Goal: Transaction & Acquisition: Purchase product/service

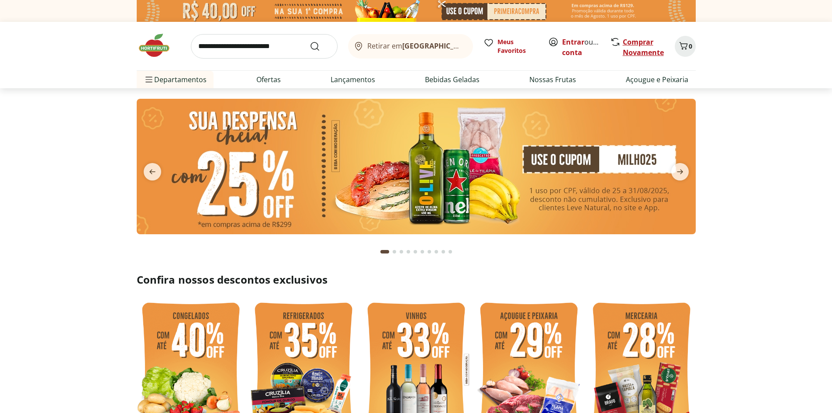
click at [642, 45] on link "Comprar Novamente" at bounding box center [643, 47] width 41 height 20
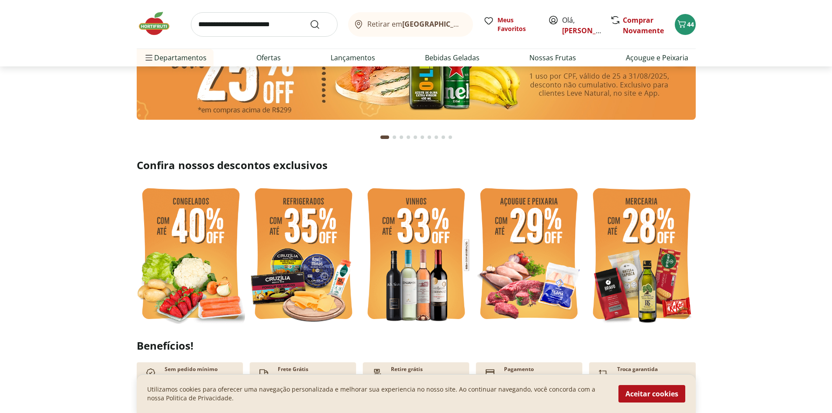
scroll to position [131, 0]
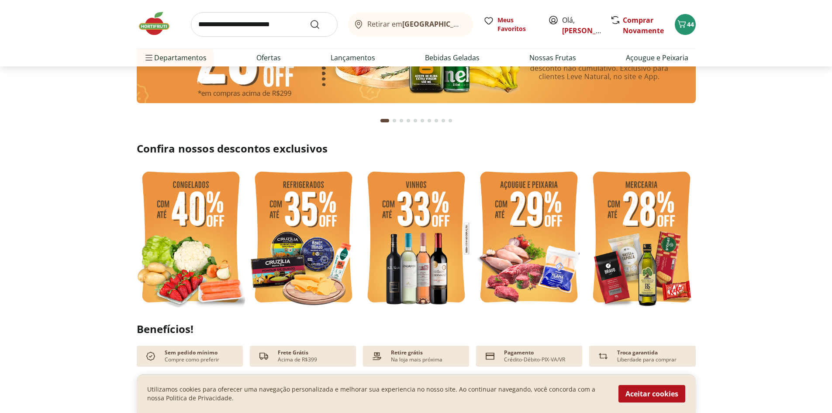
click at [195, 216] on img at bounding box center [191, 238] width 108 height 145
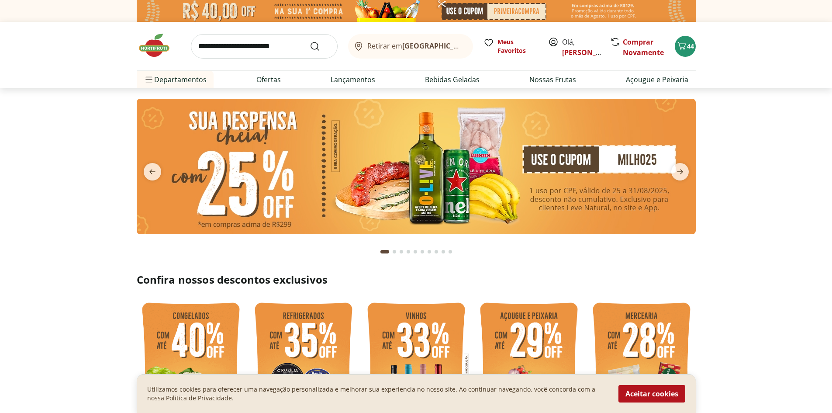
select select "**********"
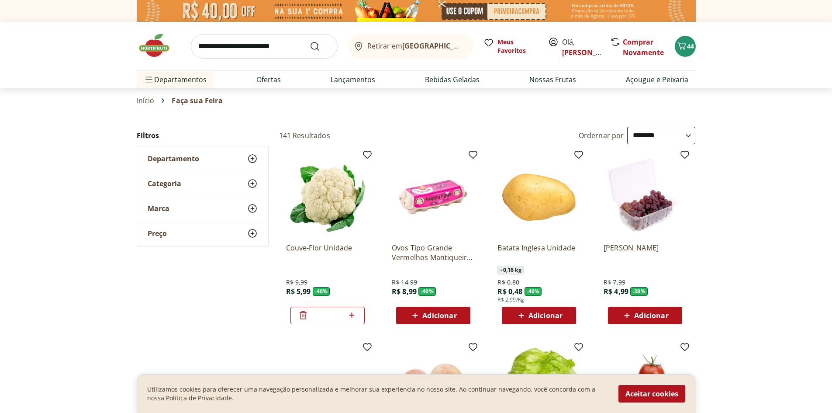
click at [536, 316] on span "Adicionar" at bounding box center [546, 315] width 34 height 7
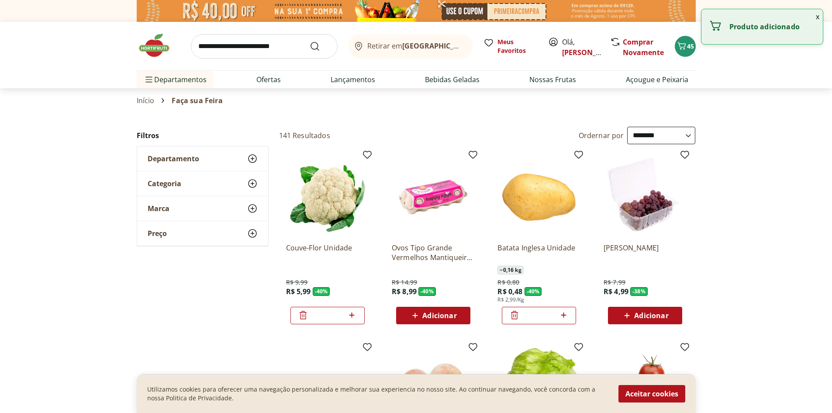
click at [566, 315] on icon at bounding box center [563, 315] width 11 height 10
click at [566, 314] on icon at bounding box center [563, 315] width 11 height 10
type input "*"
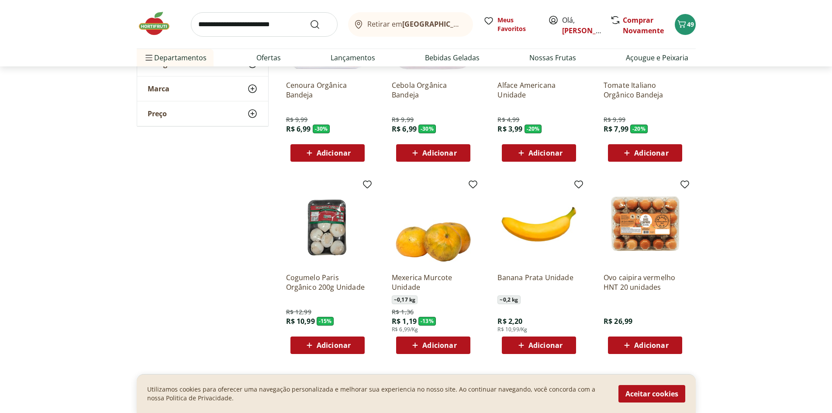
scroll to position [393, 0]
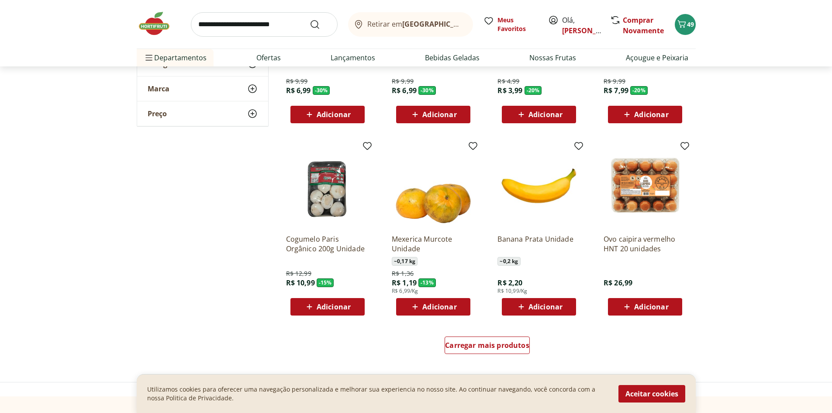
click at [555, 308] on span "Adicionar" at bounding box center [546, 306] width 34 height 7
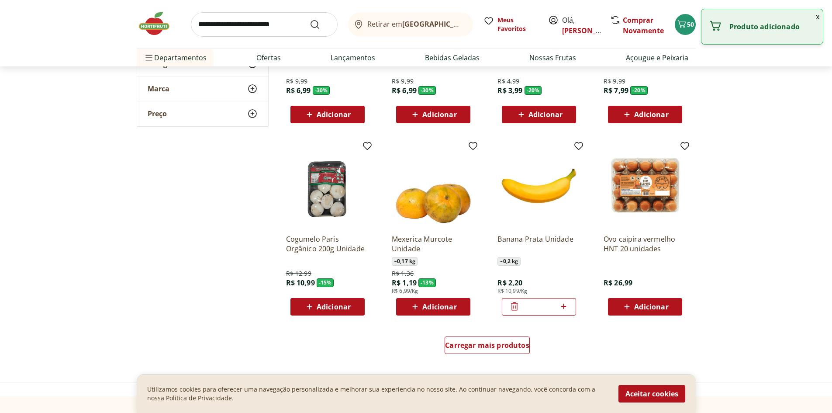
click at [569, 305] on div "*" at bounding box center [539, 306] width 74 height 17
click at [567, 306] on icon at bounding box center [563, 306] width 11 height 10
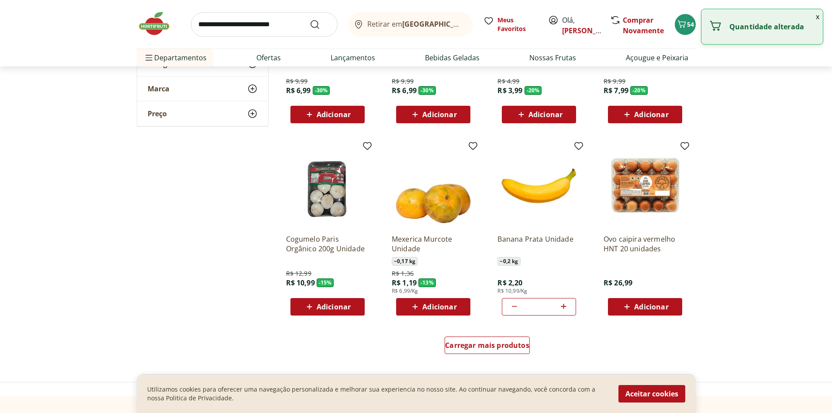
click at [567, 306] on icon at bounding box center [563, 306] width 11 height 10
type input "*"
click at [504, 343] on span "Carregar mais produtos" at bounding box center [487, 345] width 84 height 7
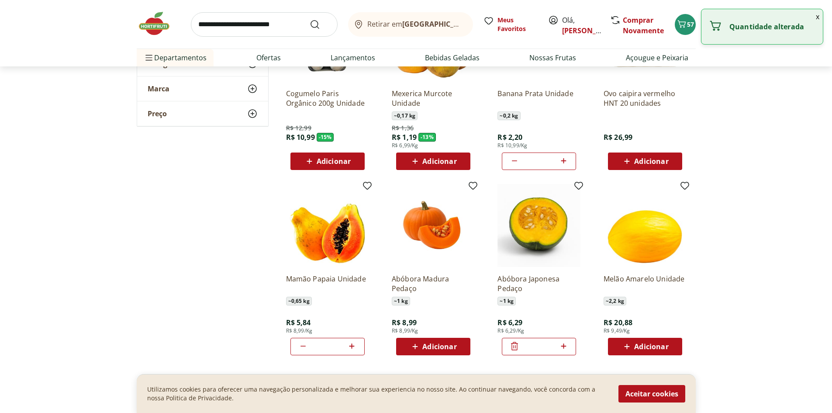
scroll to position [568, 0]
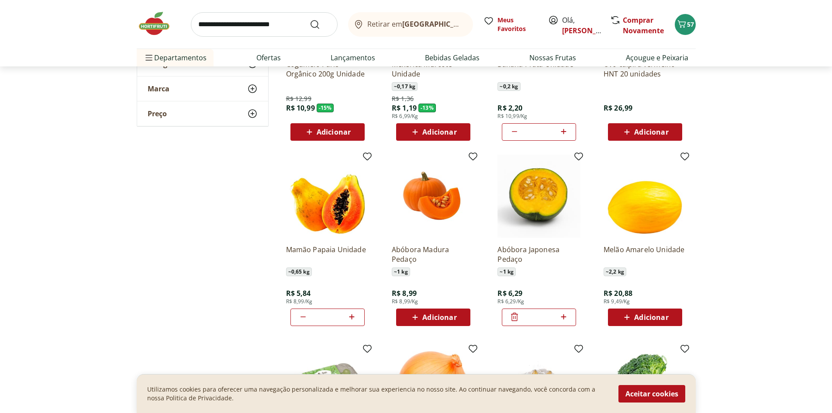
click at [431, 314] on span "Adicionar" at bounding box center [439, 317] width 34 height 7
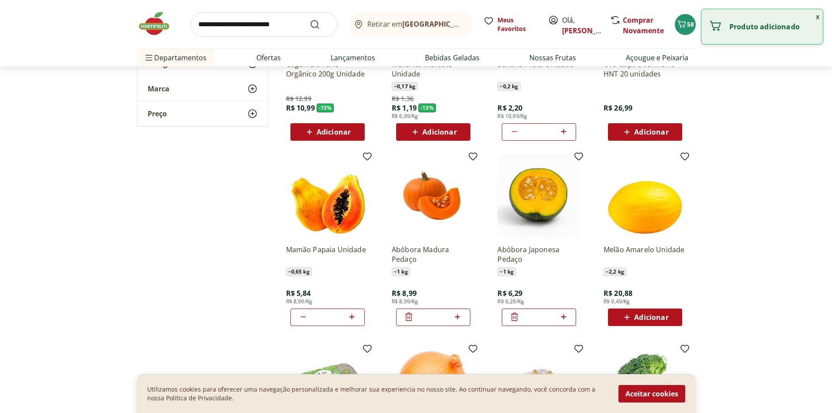
click at [517, 315] on icon at bounding box center [514, 317] width 7 height 8
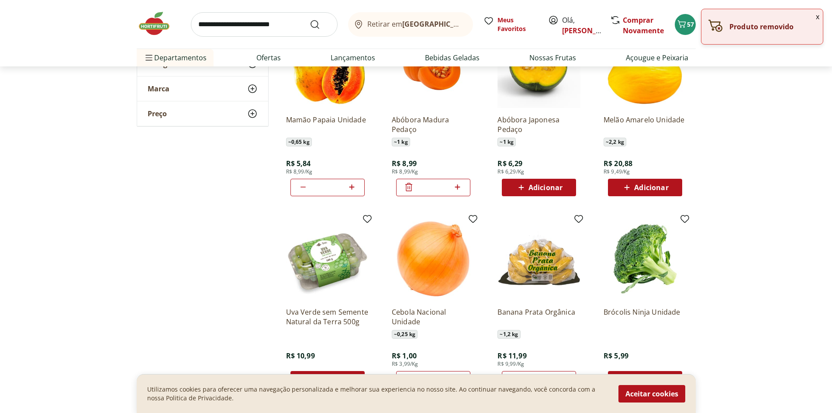
scroll to position [699, 0]
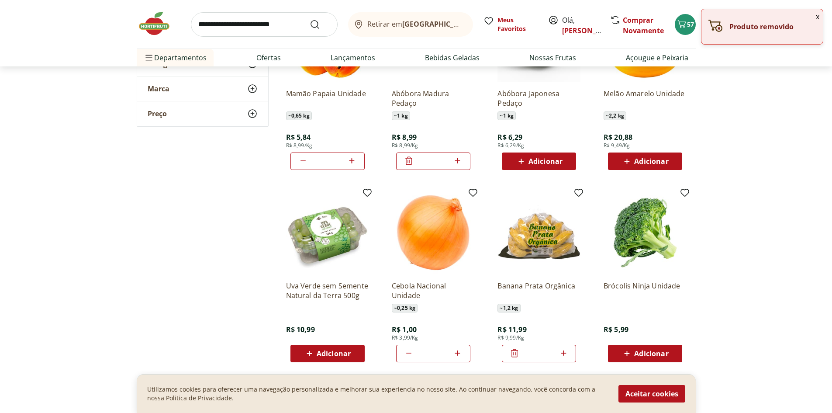
scroll to position [743, 0]
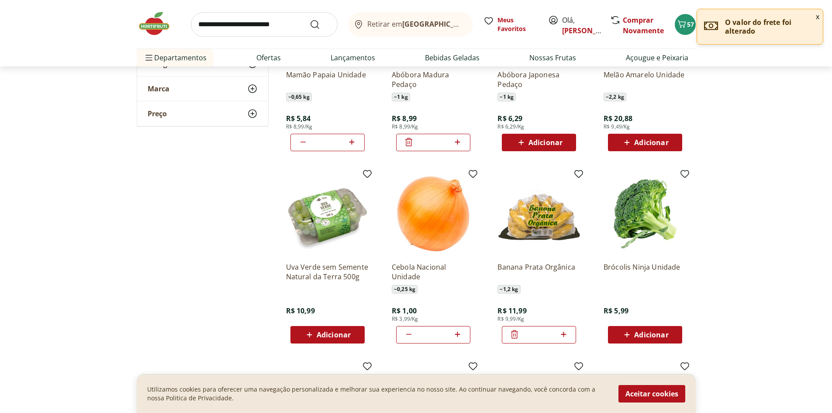
click at [513, 333] on icon at bounding box center [514, 334] width 10 height 10
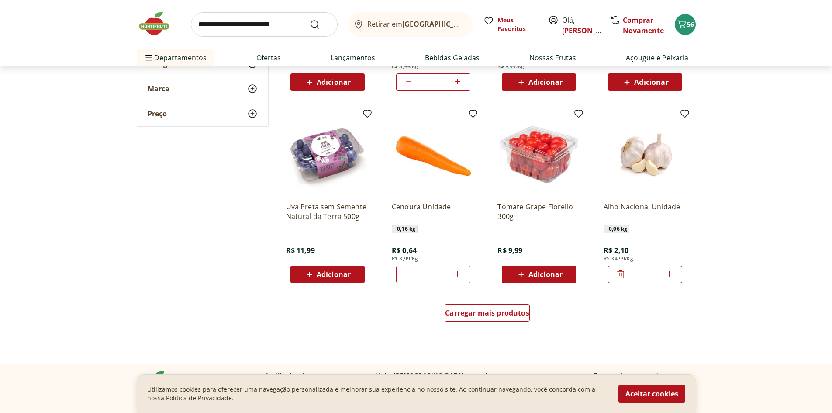
scroll to position [1005, 0]
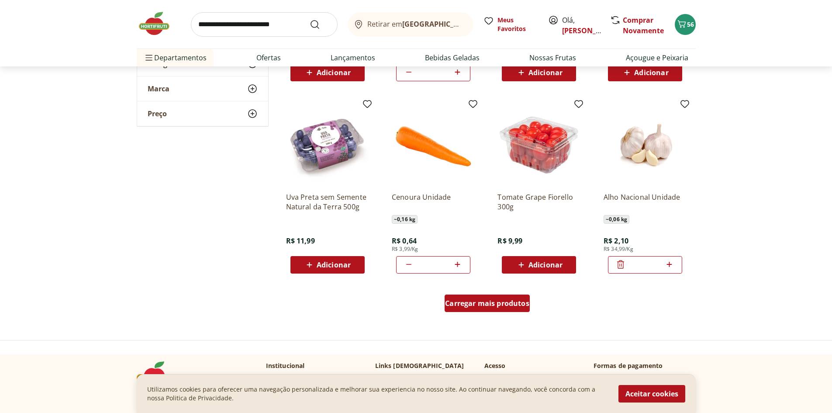
click at [477, 305] on span "Carregar mais produtos" at bounding box center [487, 303] width 84 height 7
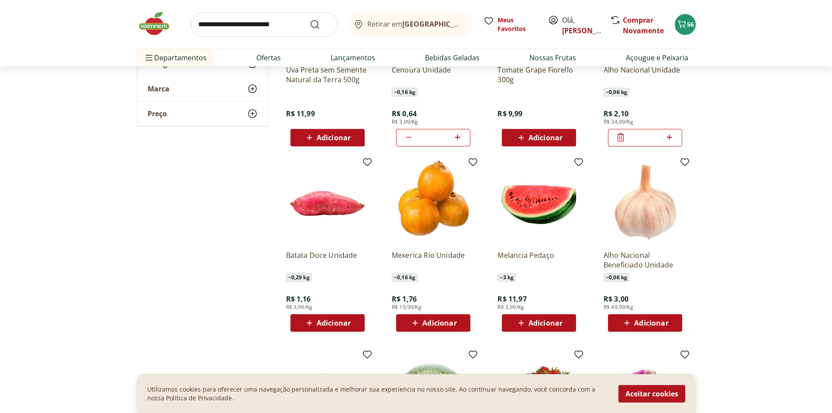
scroll to position [1136, 0]
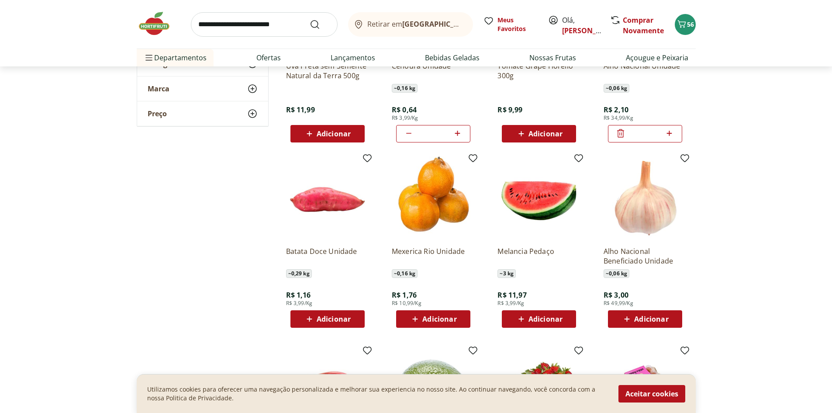
click at [339, 316] on span "Adicionar" at bounding box center [334, 318] width 34 height 7
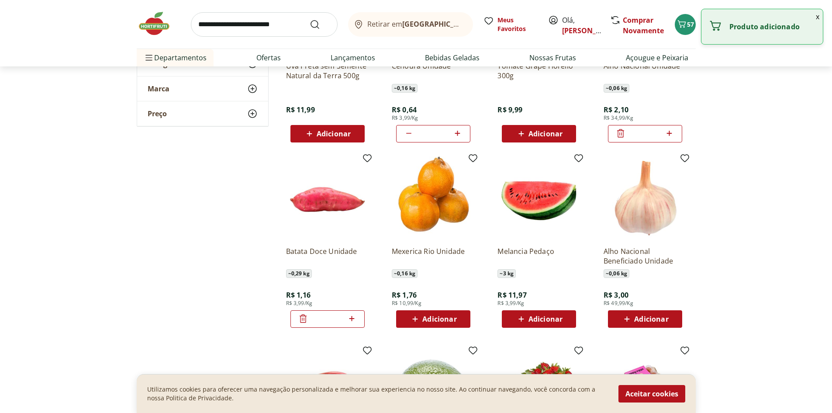
click at [350, 317] on icon at bounding box center [351, 318] width 11 height 10
type input "*"
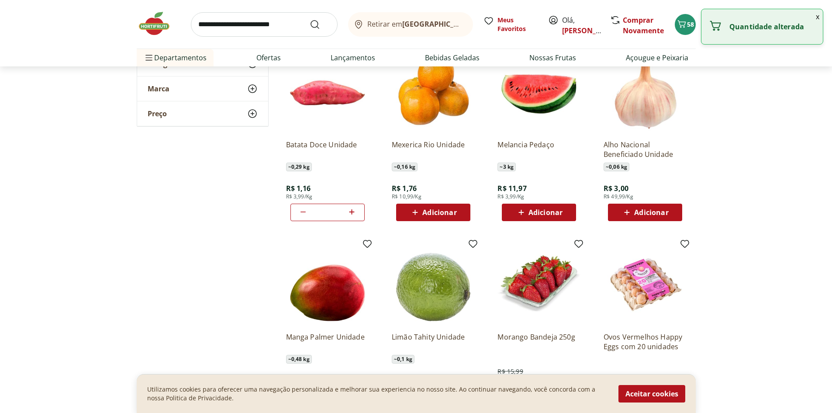
scroll to position [1267, 0]
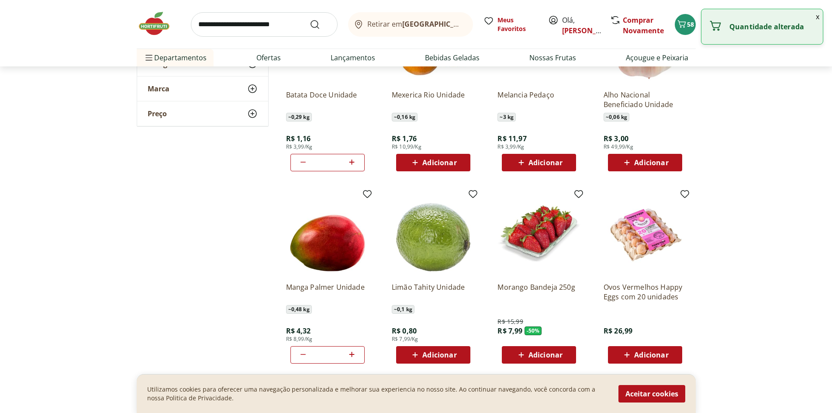
scroll to position [1311, 0]
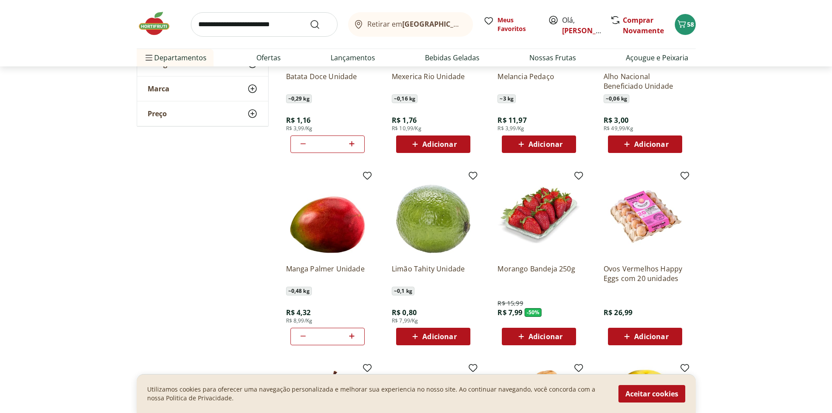
click at [539, 333] on span "Adicionar" at bounding box center [546, 336] width 34 height 7
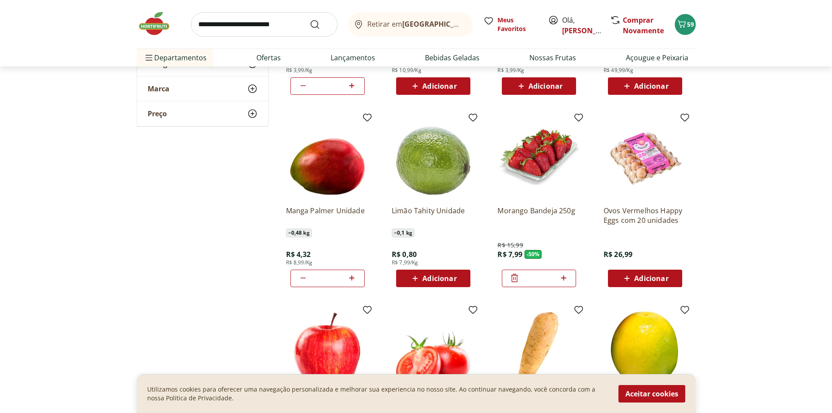
scroll to position [1398, 0]
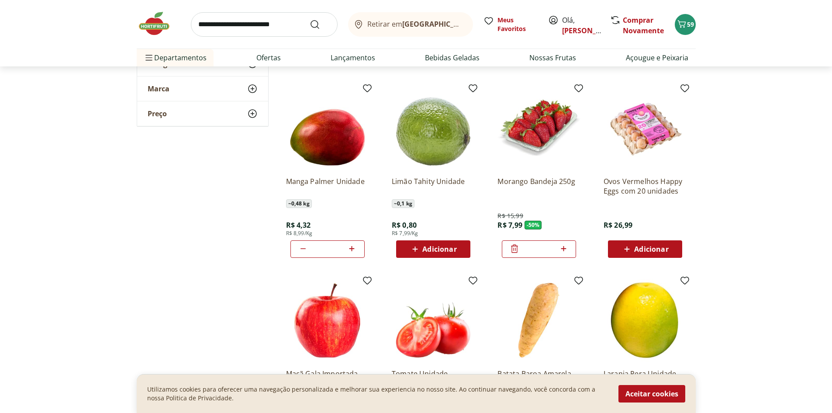
click at [446, 249] on span "Adicionar" at bounding box center [439, 249] width 34 height 7
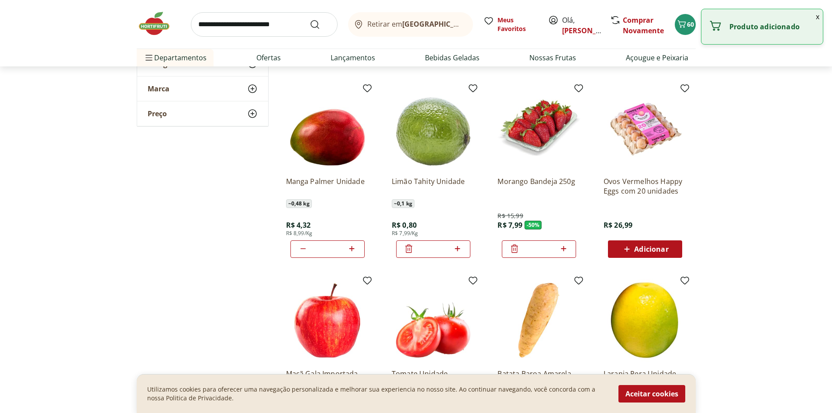
click at [455, 250] on icon at bounding box center [457, 248] width 11 height 10
type input "*"
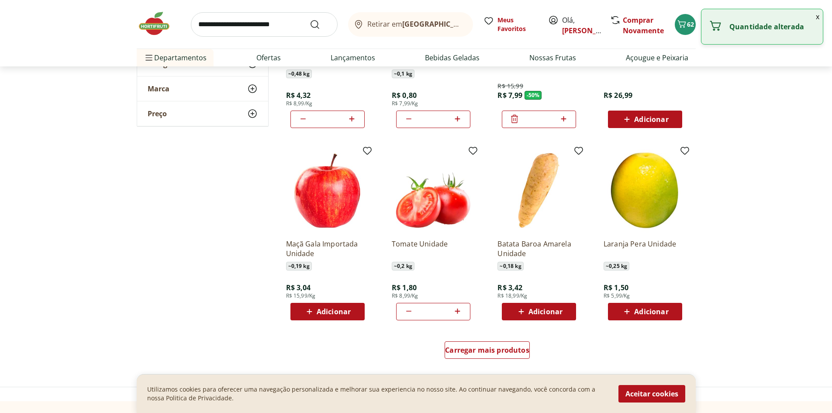
scroll to position [1529, 0]
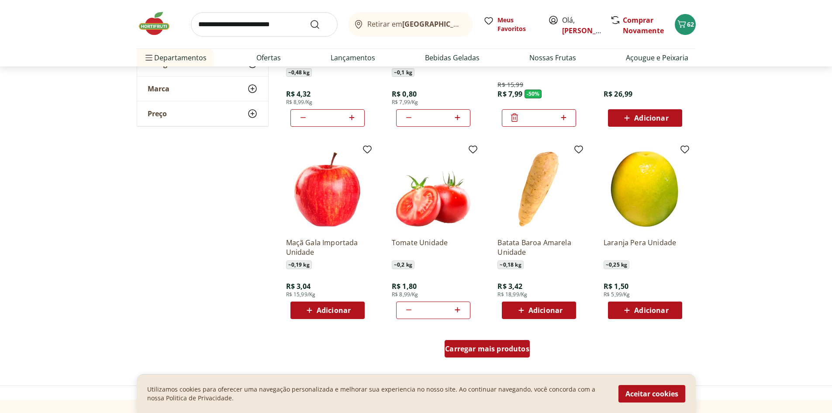
click at [484, 345] on span "Carregar mais produtos" at bounding box center [487, 348] width 84 height 7
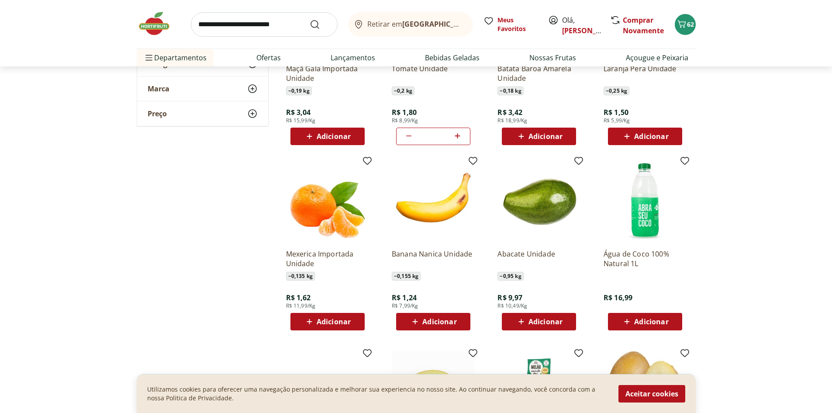
scroll to position [1704, 0]
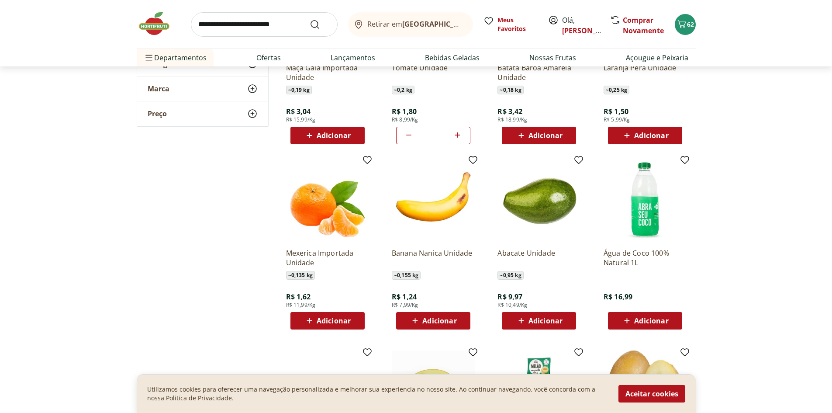
click at [549, 322] on span "Adicionar" at bounding box center [546, 320] width 34 height 7
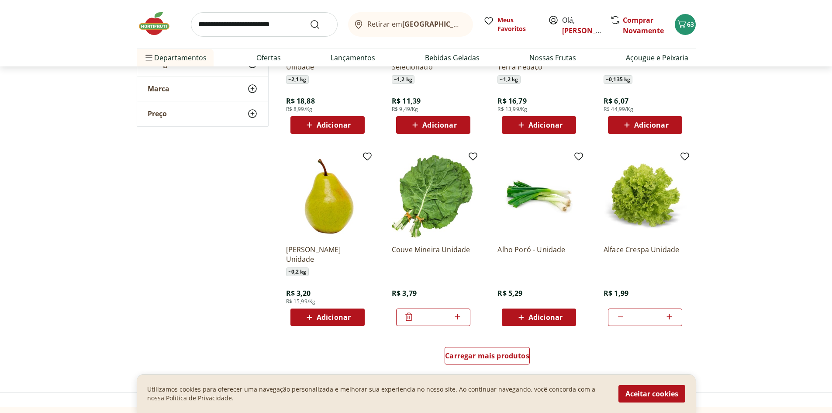
scroll to position [2097, 0]
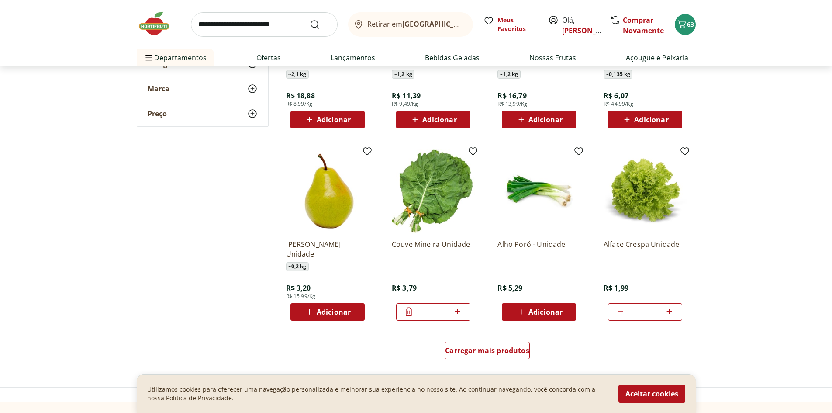
click at [518, 317] on icon at bounding box center [521, 312] width 11 height 10
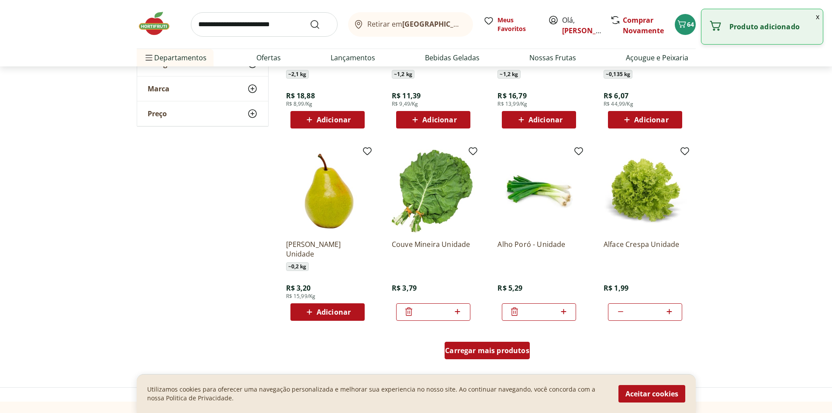
click at [515, 347] on span "Carregar mais produtos" at bounding box center [487, 350] width 84 height 7
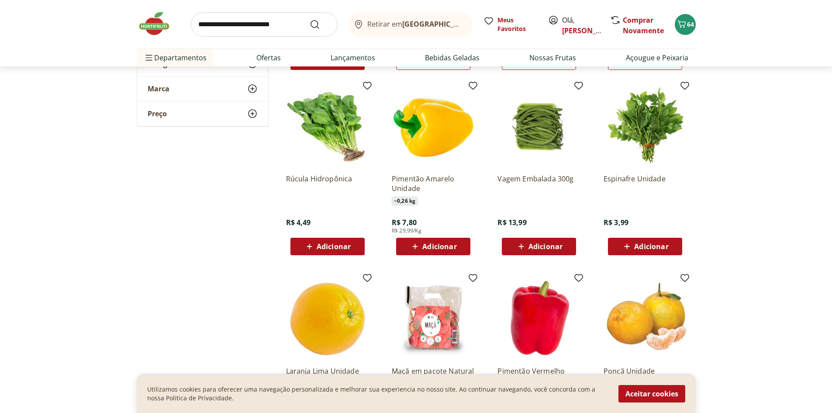
scroll to position [2359, 0]
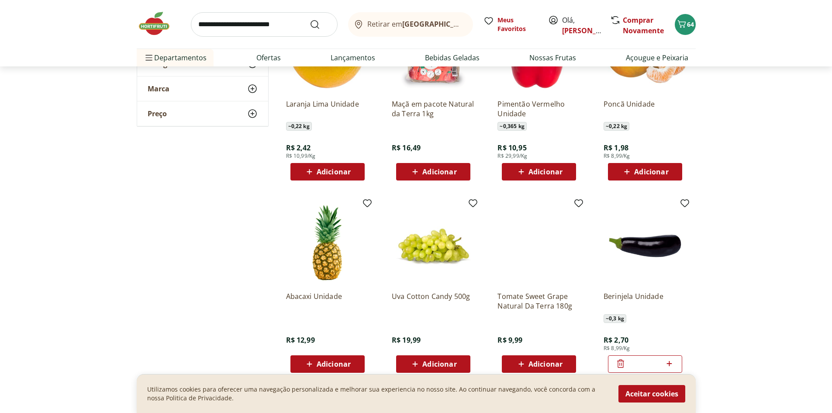
scroll to position [2665, 0]
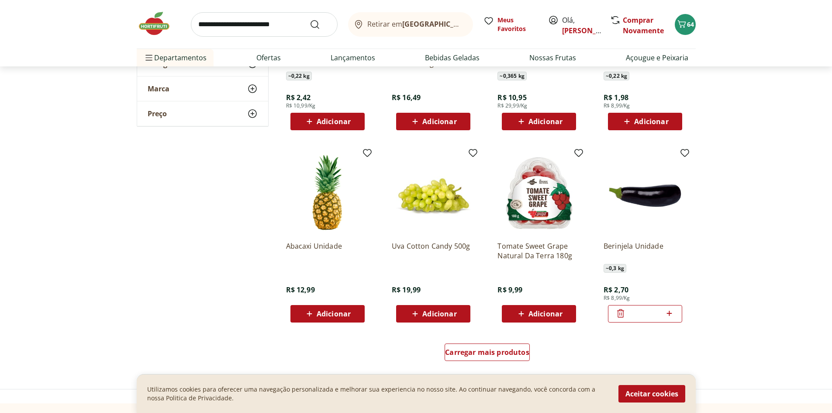
click at [339, 316] on span "Adicionar" at bounding box center [334, 313] width 34 height 7
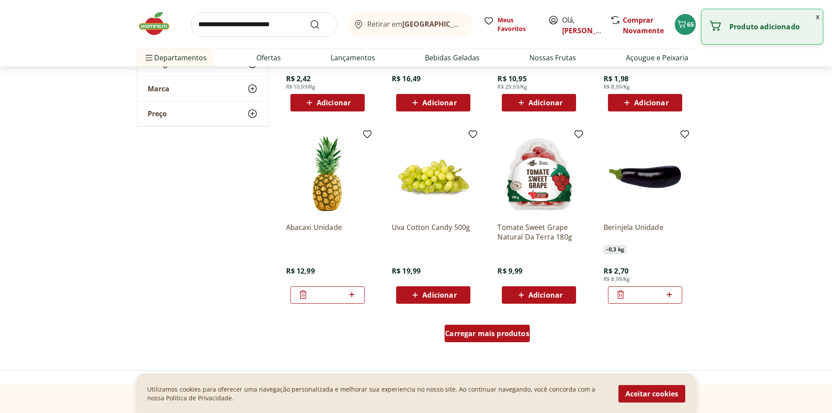
scroll to position [2709, 0]
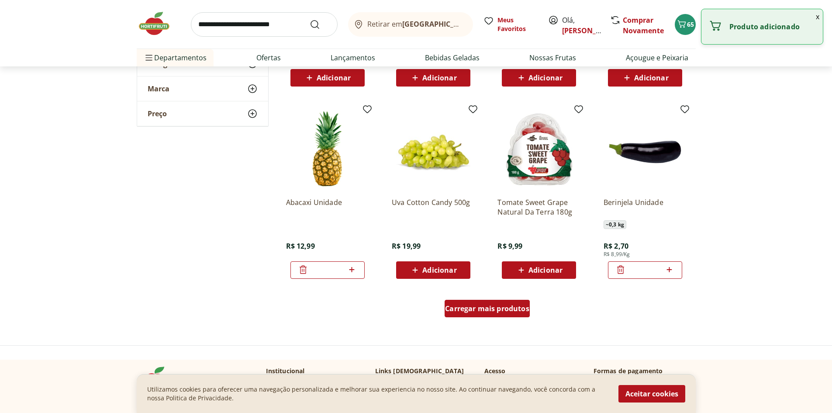
click at [506, 312] on span "Carregar mais produtos" at bounding box center [487, 308] width 84 height 7
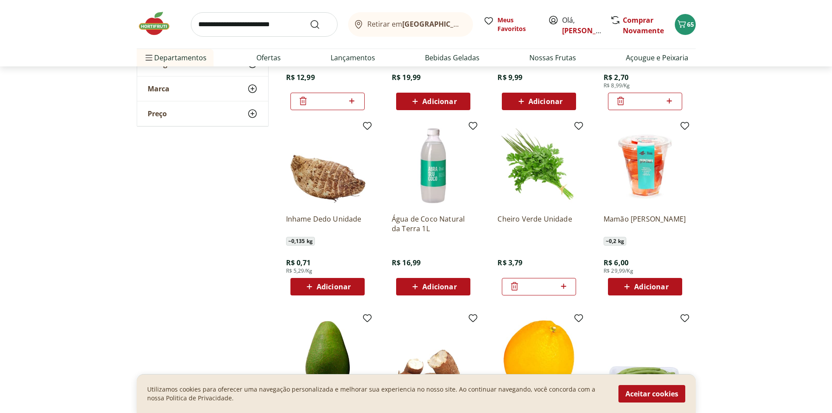
scroll to position [2927, 0]
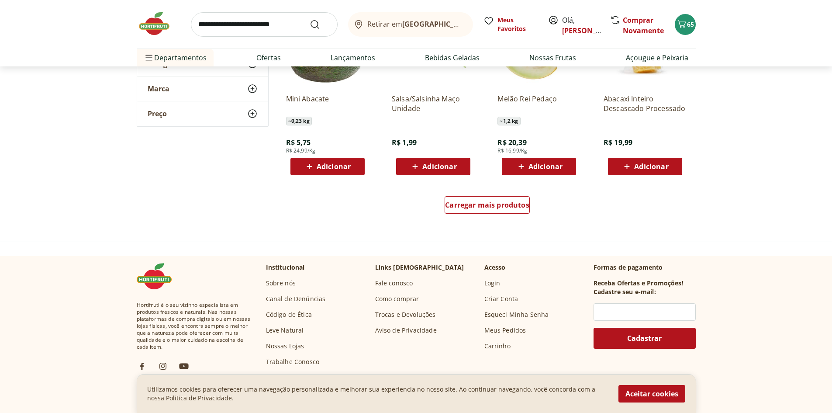
scroll to position [3408, 0]
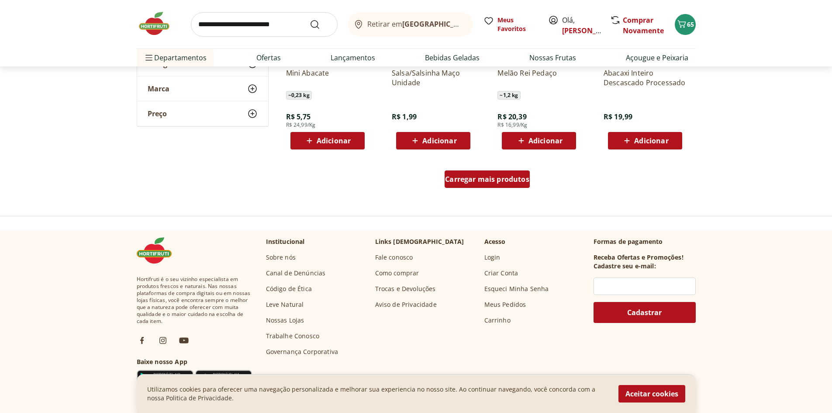
click at [480, 178] on span "Carregar mais produtos" at bounding box center [487, 179] width 84 height 7
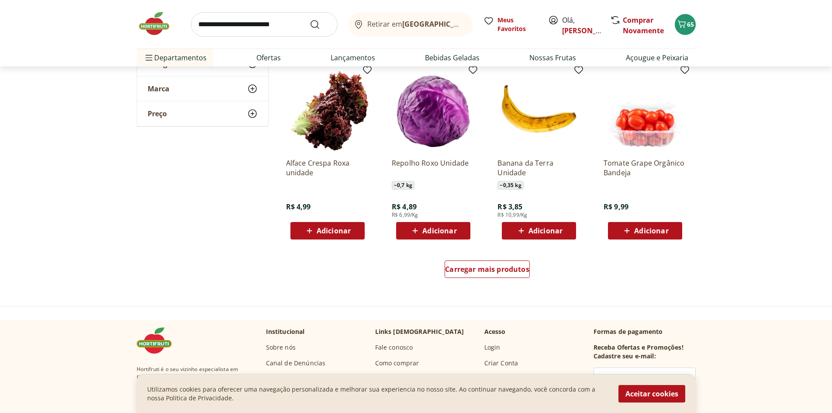
scroll to position [3888, 0]
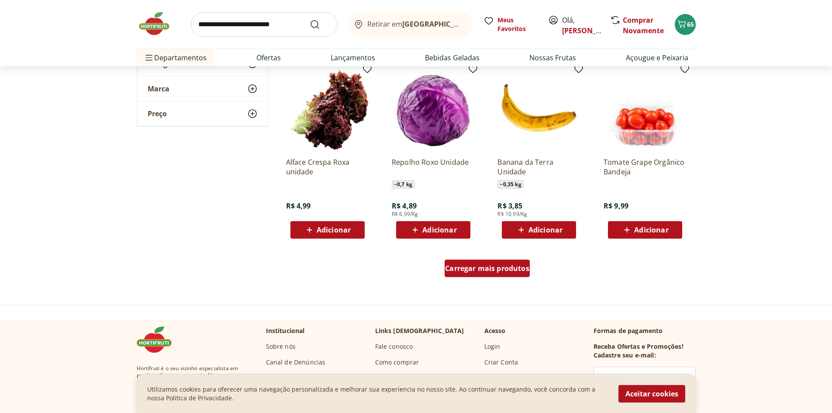
click at [507, 270] on span "Carregar mais produtos" at bounding box center [487, 268] width 84 height 7
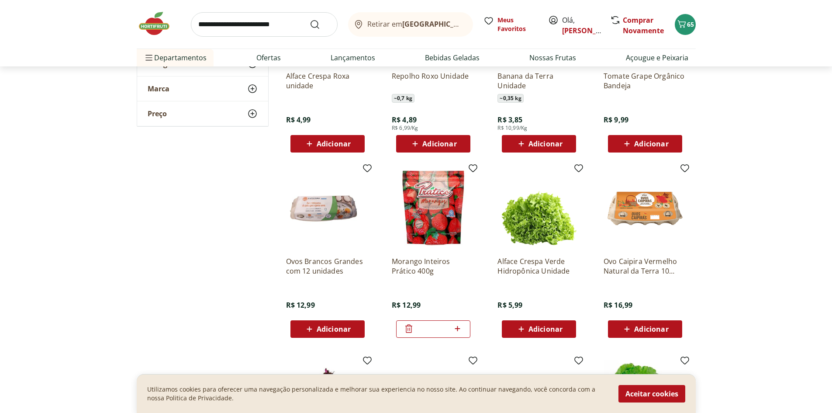
scroll to position [3976, 0]
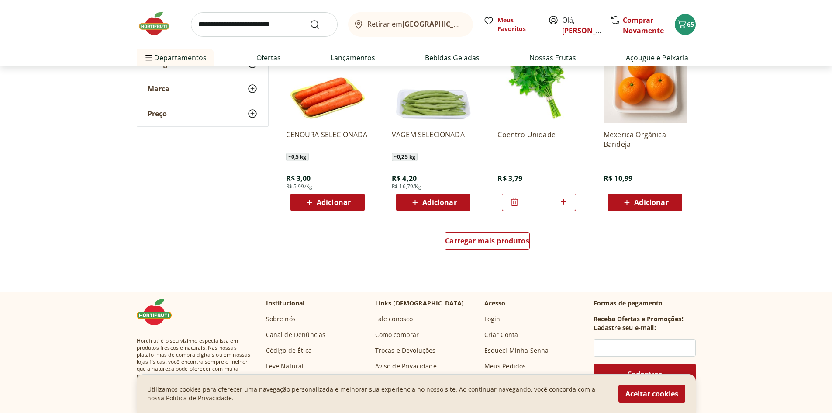
scroll to position [4543, 0]
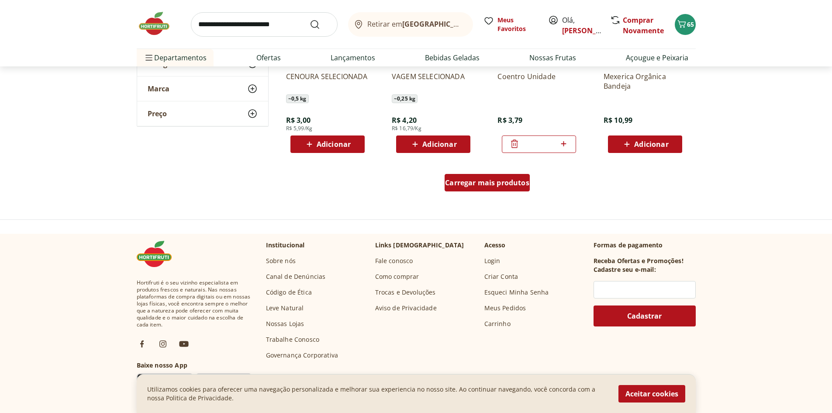
click at [477, 194] on link "Carregar mais produtos" at bounding box center [487, 184] width 85 height 21
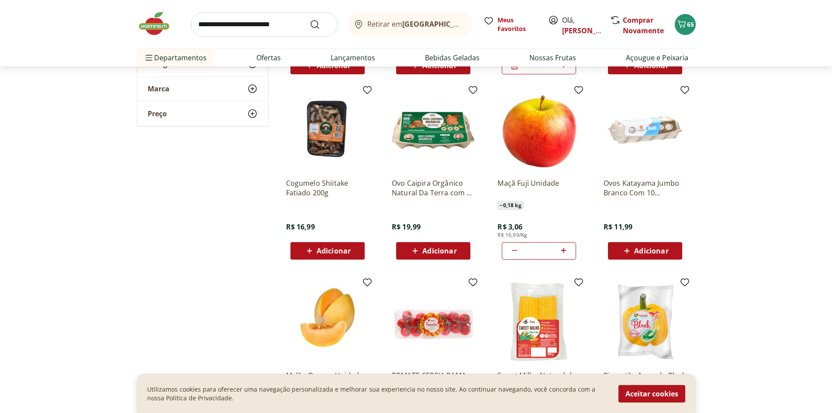
scroll to position [4675, 0]
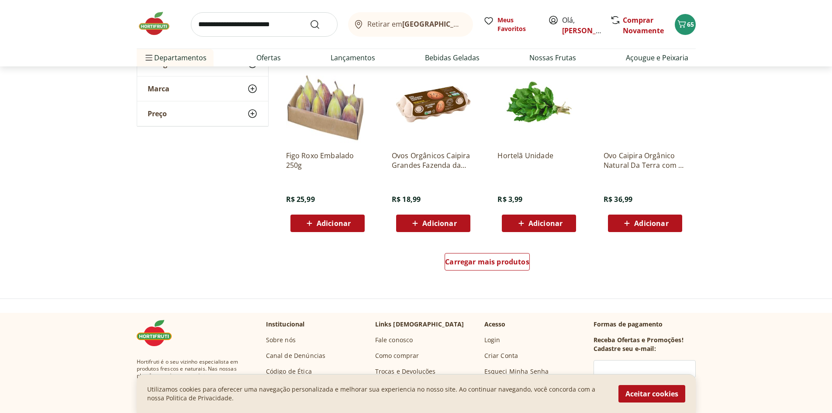
scroll to position [5068, 0]
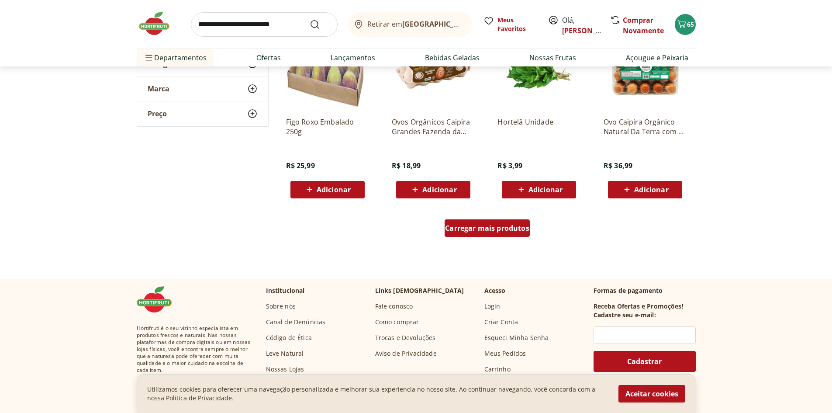
click at [495, 225] on span "Carregar mais produtos" at bounding box center [487, 228] width 84 height 7
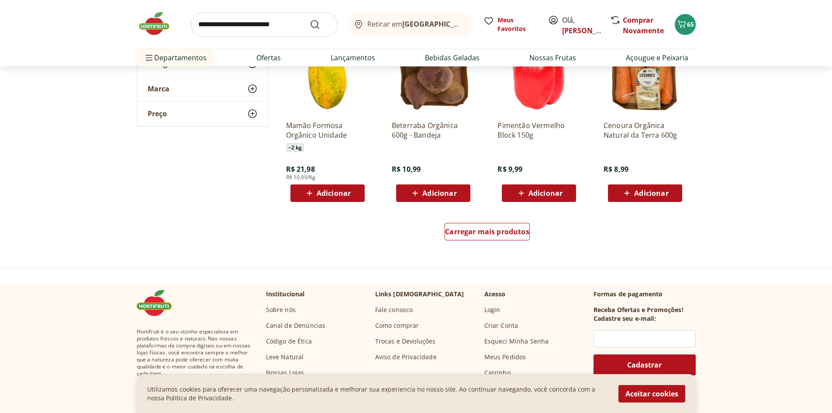
scroll to position [5636, 0]
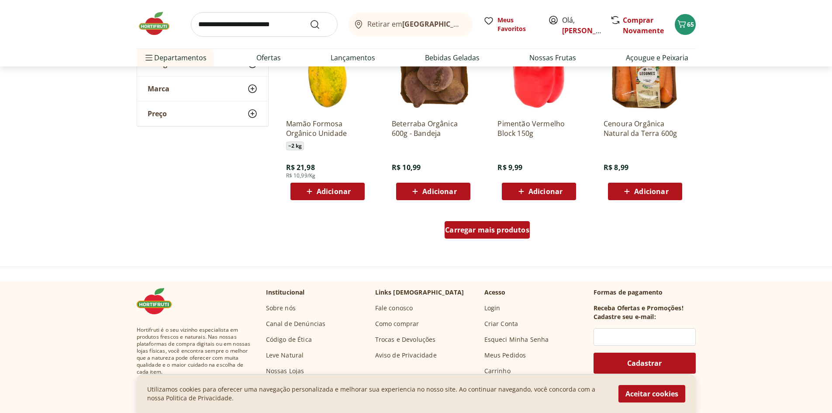
click at [501, 235] on div "Carregar mais produtos" at bounding box center [487, 229] width 85 height 17
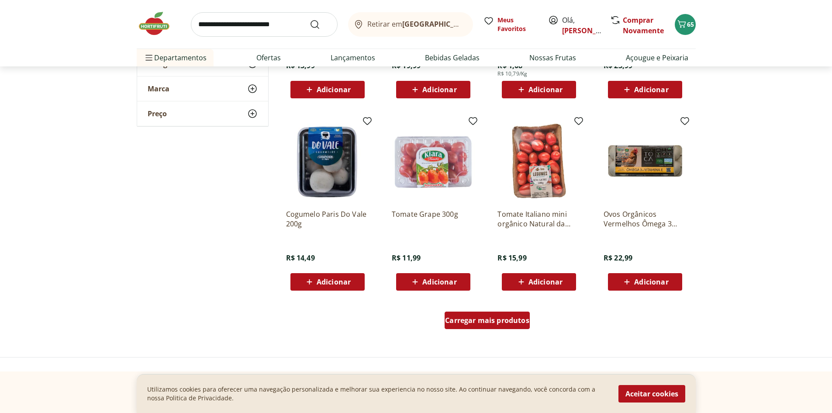
scroll to position [6116, 0]
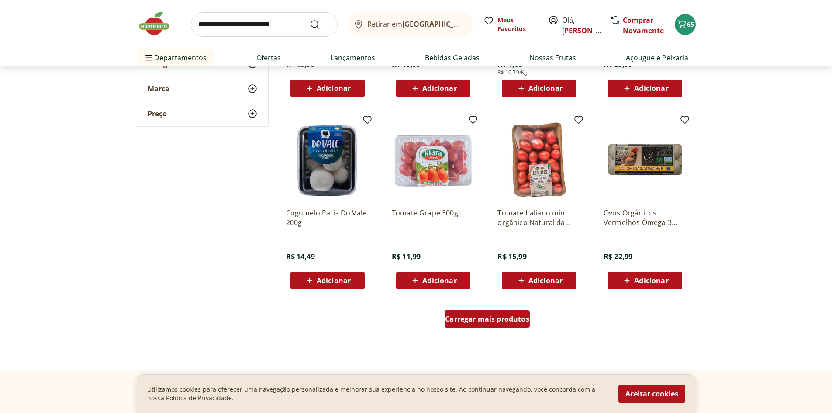
click at [487, 324] on div "Carregar mais produtos" at bounding box center [487, 318] width 85 height 17
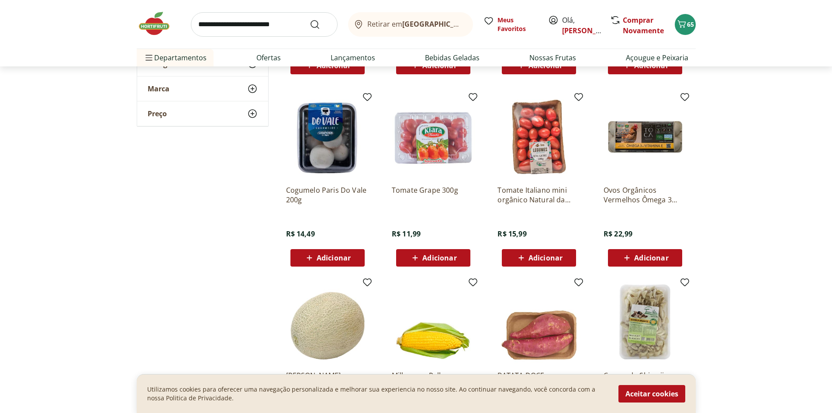
scroll to position [6247, 0]
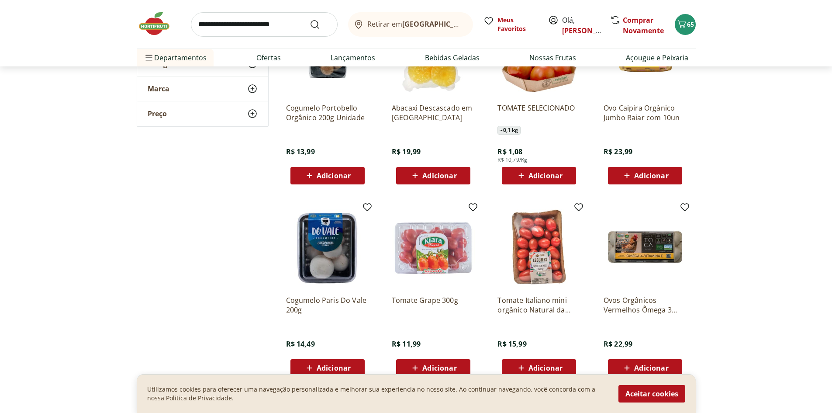
scroll to position [5898, 0]
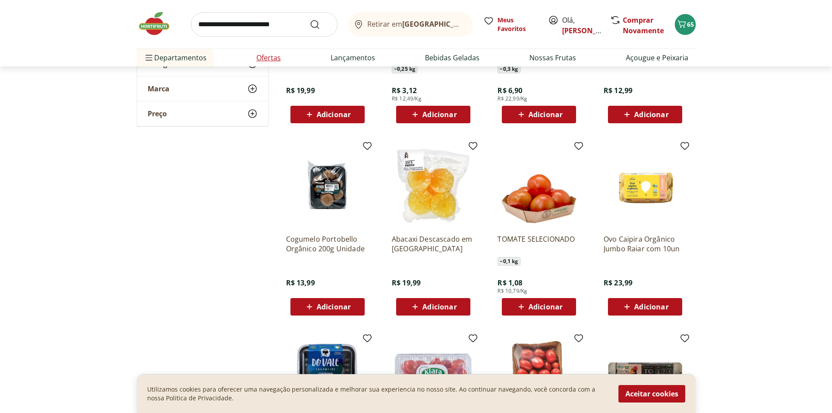
click at [255, 60] on li "Ofertas" at bounding box center [268, 57] width 38 height 17
click at [257, 56] on link "Ofertas" at bounding box center [268, 57] width 24 height 10
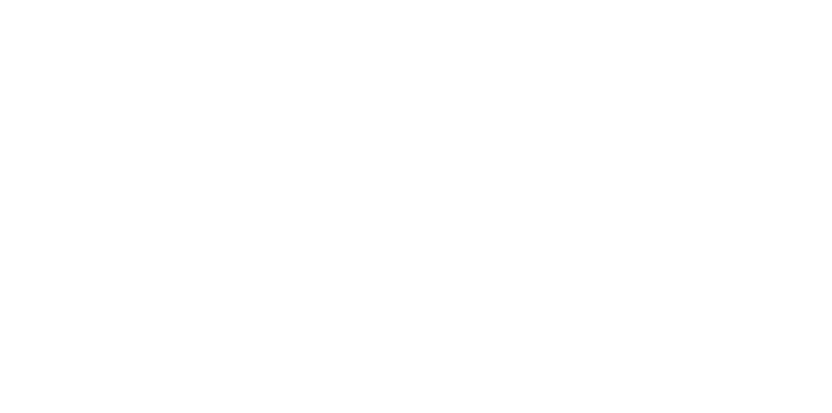
select select "**********"
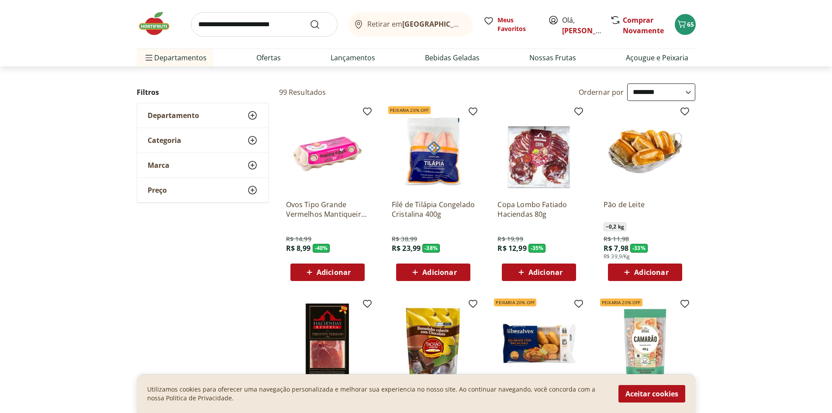
scroll to position [44, 0]
click at [438, 270] on span "Adicionar" at bounding box center [439, 271] width 34 height 7
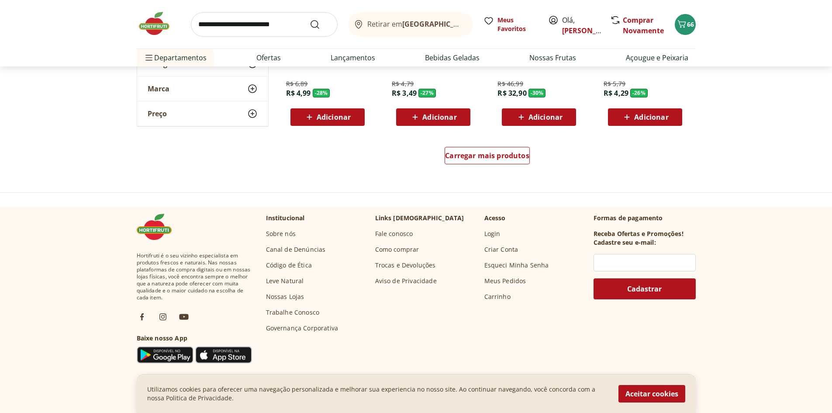
scroll to position [612, 0]
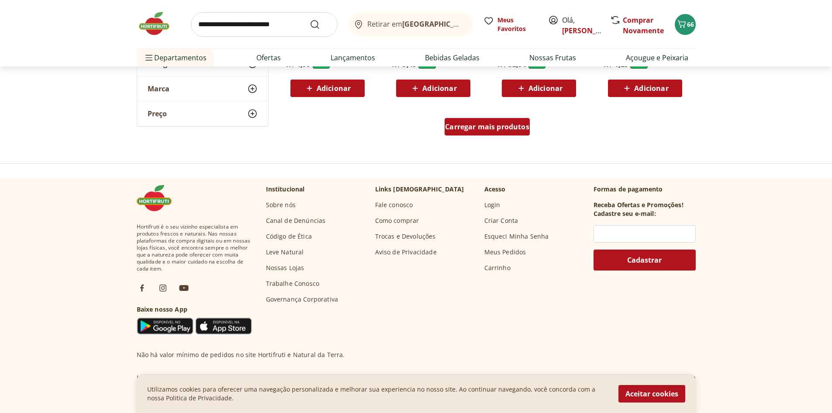
click at [476, 130] on span "Carregar mais produtos" at bounding box center [487, 126] width 84 height 7
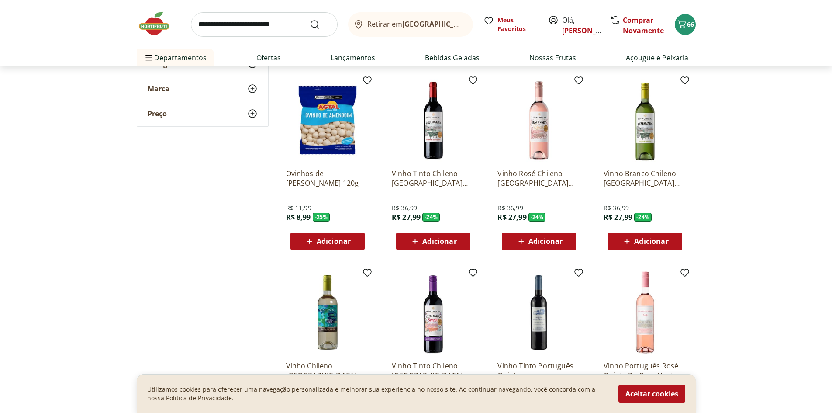
scroll to position [786, 0]
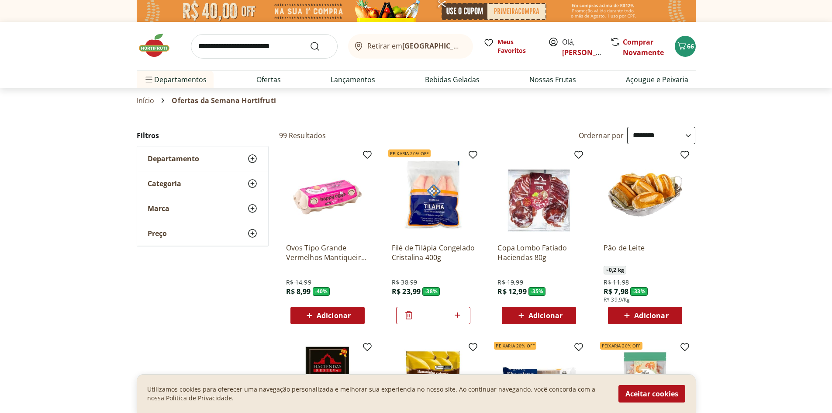
select select "**********"
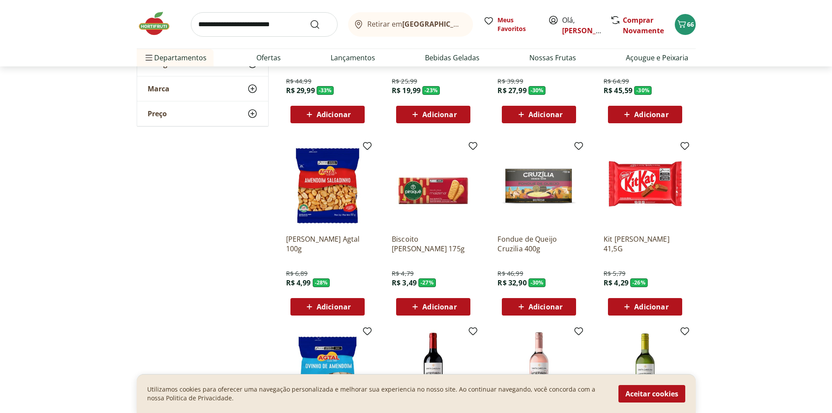
scroll to position [308, 0]
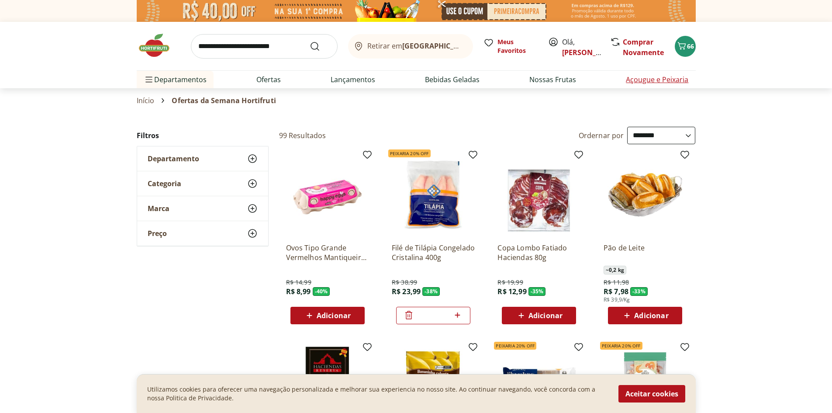
click at [643, 75] on link "Açougue e Peixaria" at bounding box center [657, 79] width 62 height 10
select select "**********"
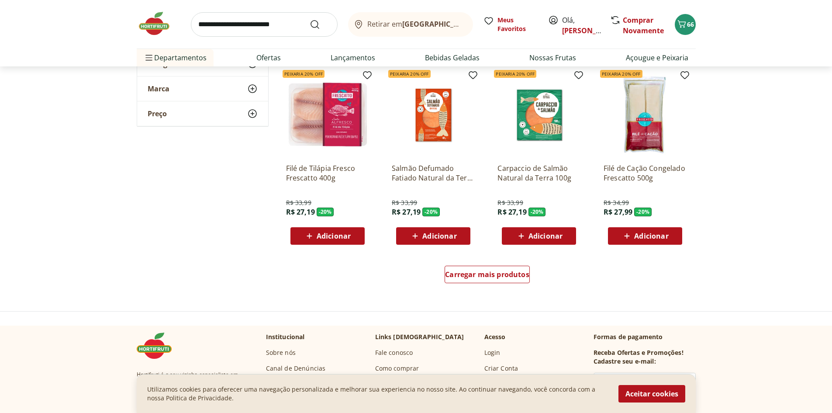
scroll to position [481, 0]
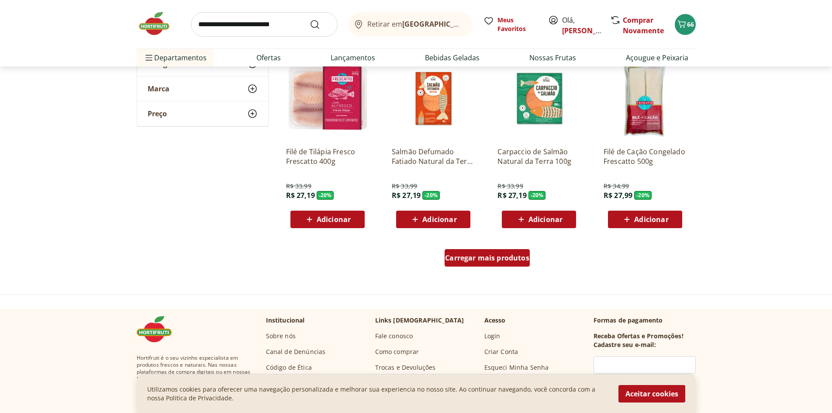
click at [501, 260] on span "Carregar mais produtos" at bounding box center [487, 257] width 84 height 7
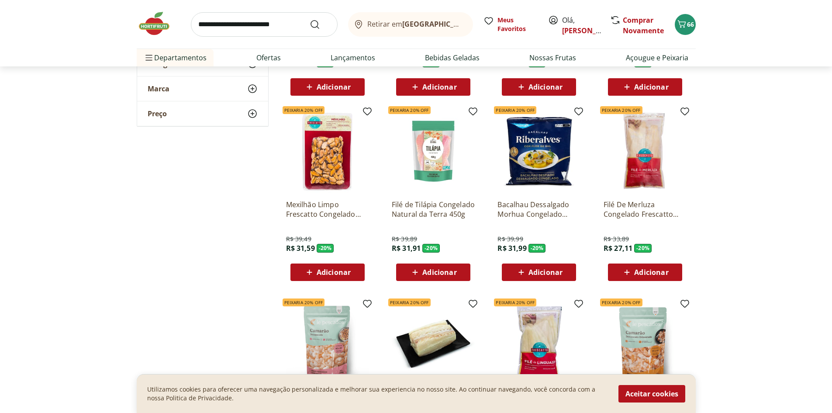
scroll to position [655, 0]
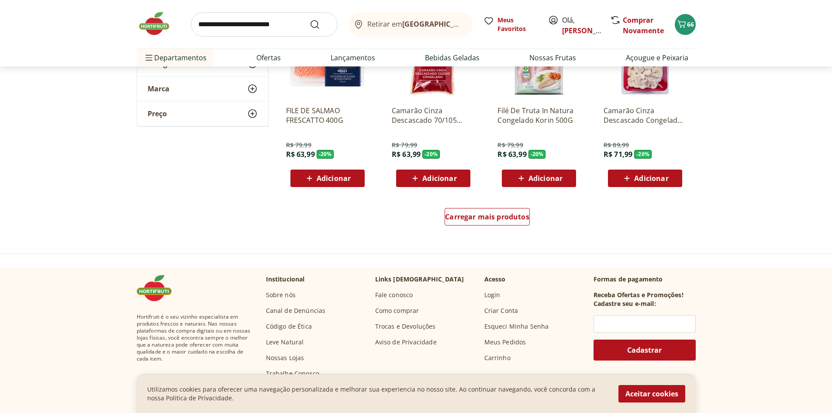
scroll to position [1092, 0]
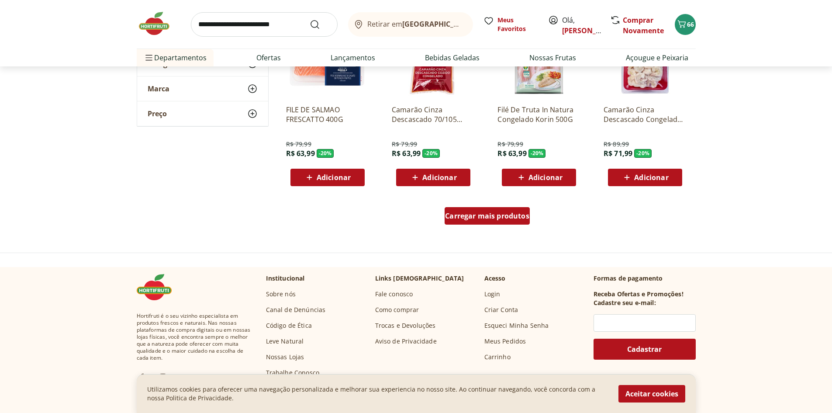
click at [502, 221] on div "Carregar mais produtos" at bounding box center [487, 215] width 85 height 17
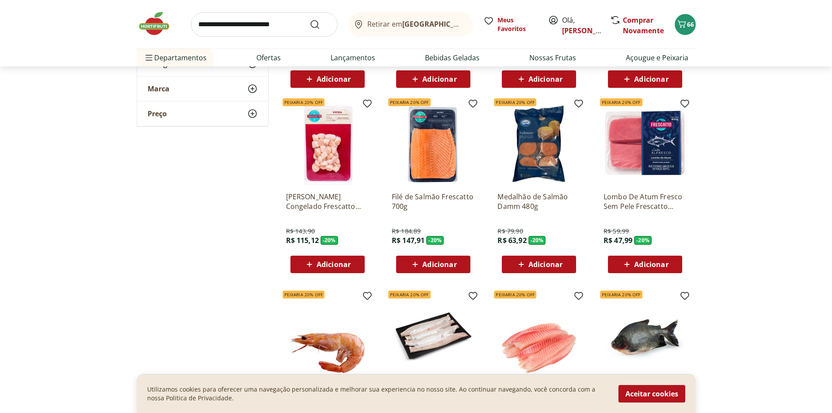
scroll to position [1223, 0]
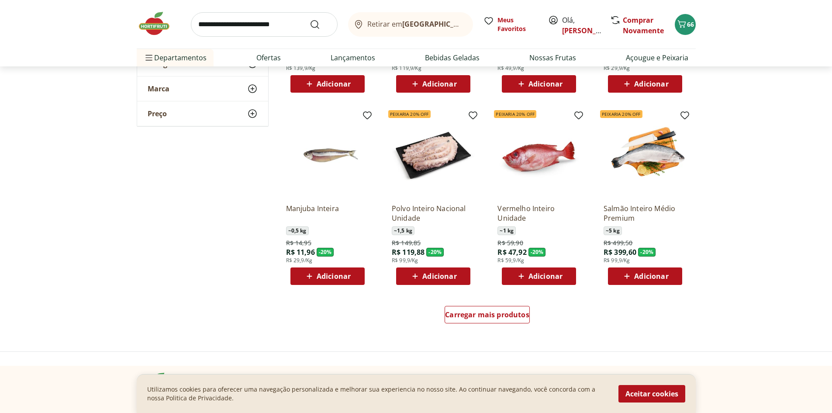
scroll to position [1573, 0]
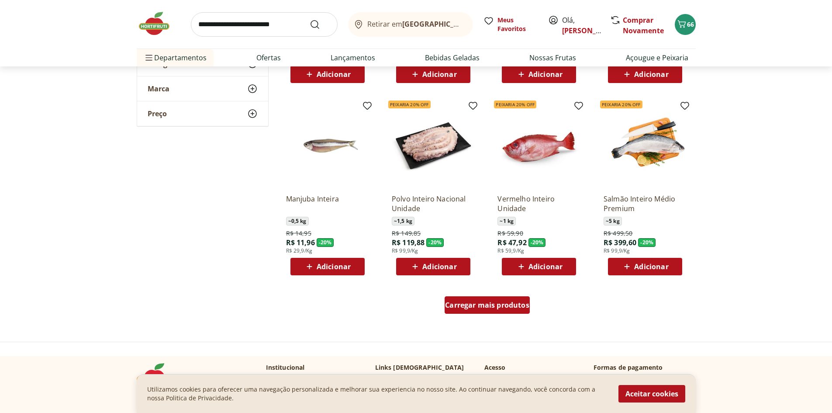
click at [478, 301] on span "Carregar mais produtos" at bounding box center [487, 304] width 84 height 7
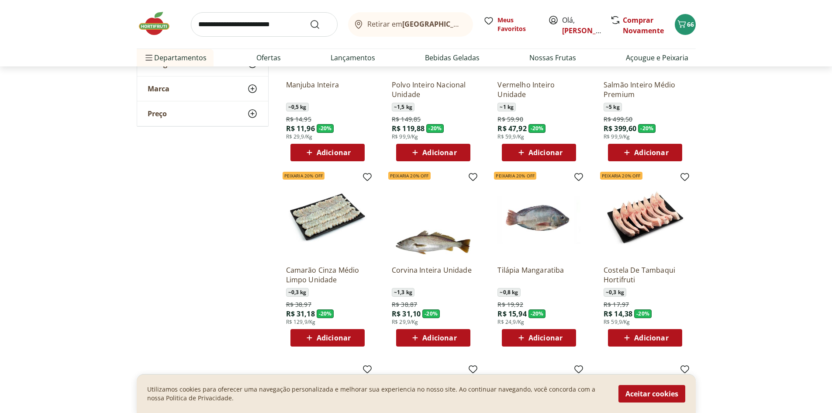
scroll to position [1704, 0]
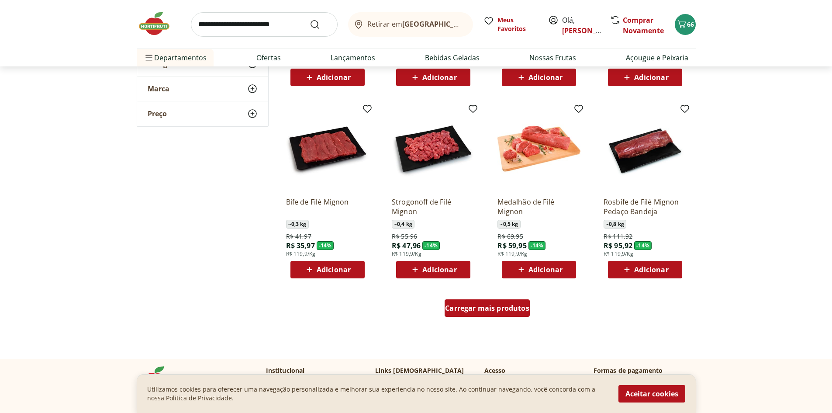
scroll to position [2141, 0]
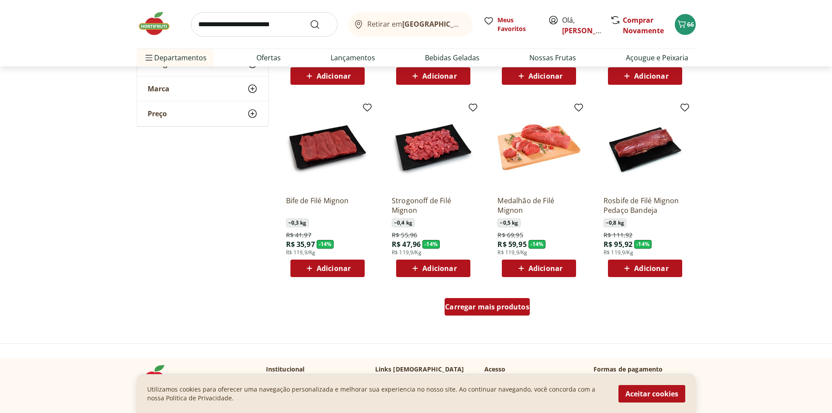
click at [486, 315] on div "Carregar mais produtos" at bounding box center [487, 306] width 85 height 17
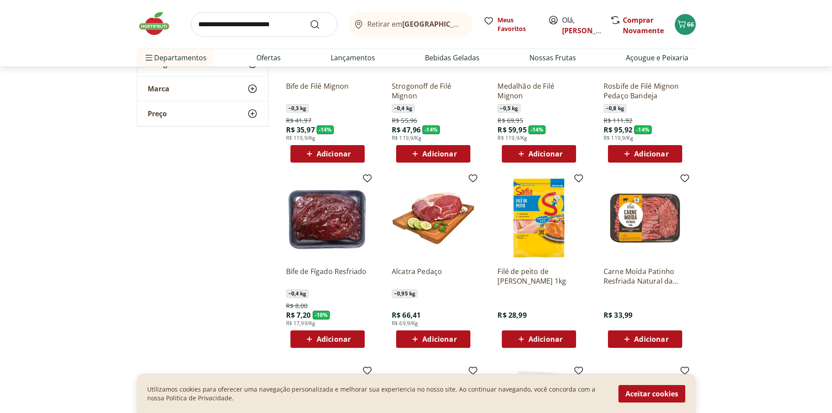
scroll to position [2272, 0]
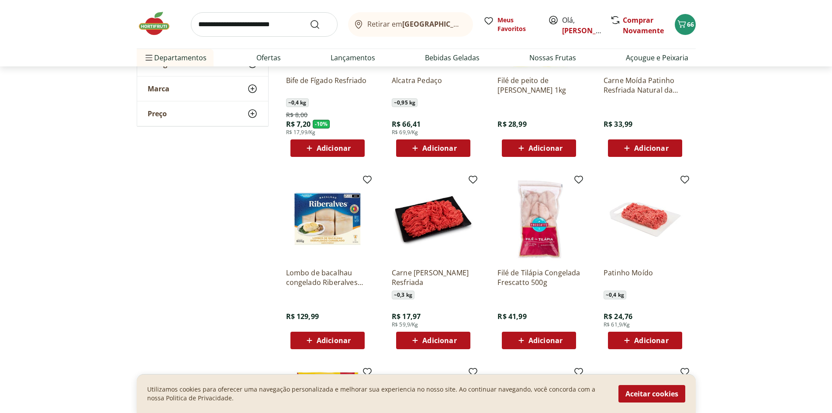
scroll to position [2446, 0]
click at [646, 336] on span "Adicionar" at bounding box center [651, 339] width 34 height 7
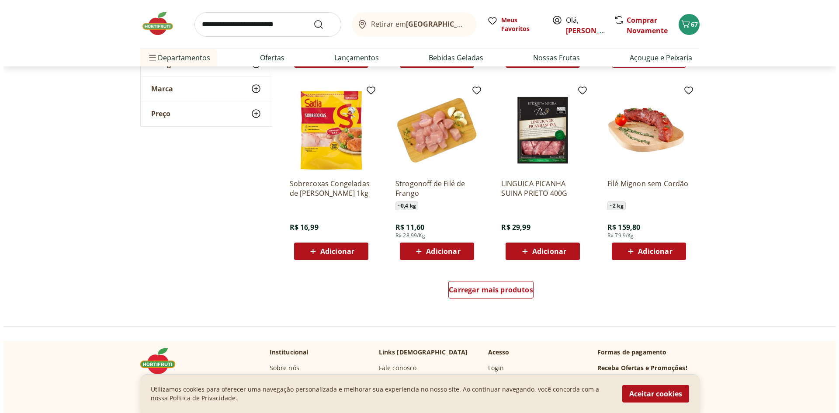
scroll to position [2752, 0]
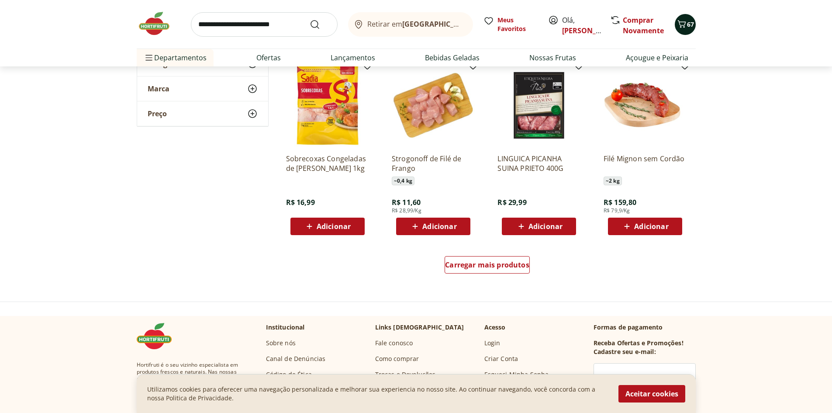
click at [675, 25] on button "67" at bounding box center [685, 24] width 21 height 21
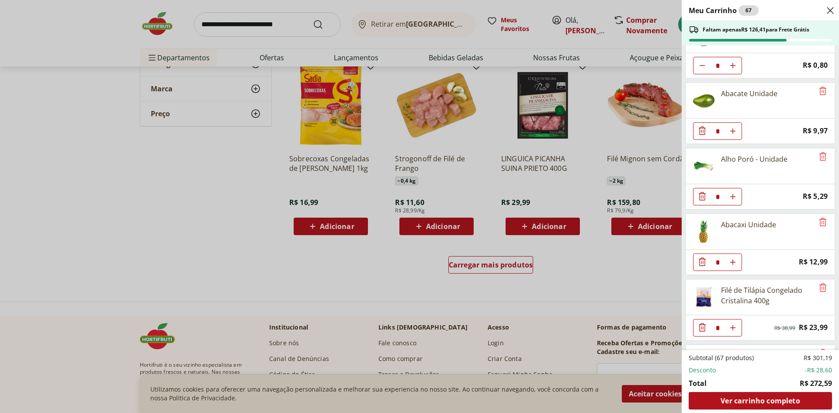
scroll to position [1665, 0]
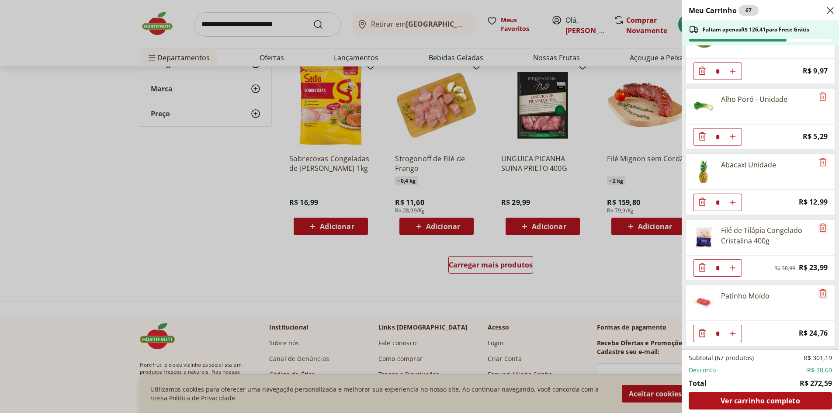
click at [817, 295] on icon "Remove" at bounding box center [822, 293] width 10 height 10
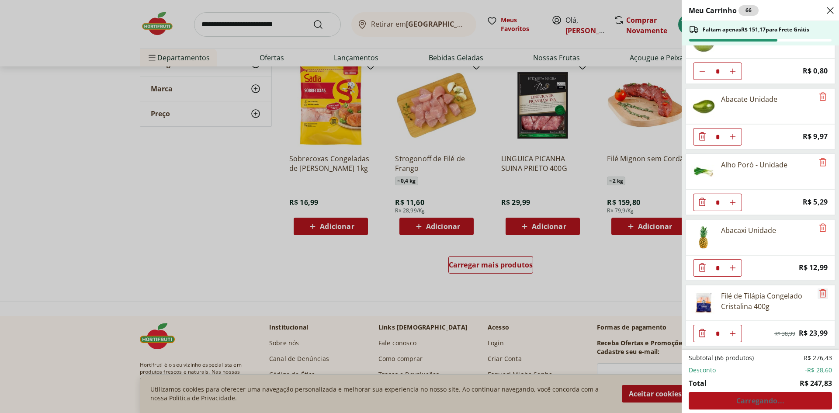
click at [817, 297] on icon "Remove" at bounding box center [822, 293] width 10 height 10
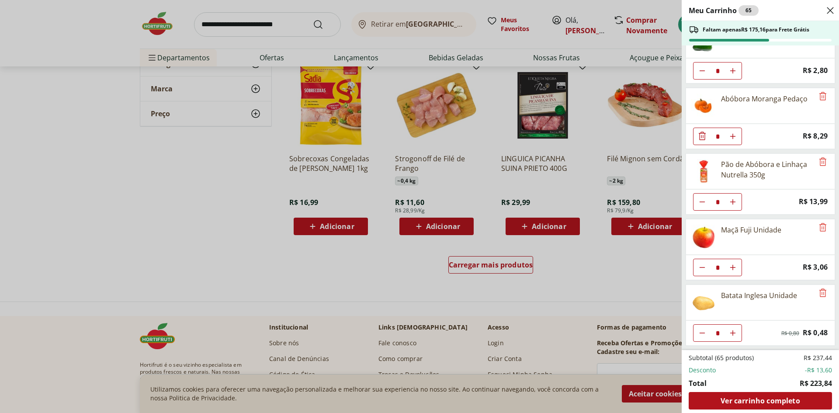
scroll to position [1010, 0]
type input "*"
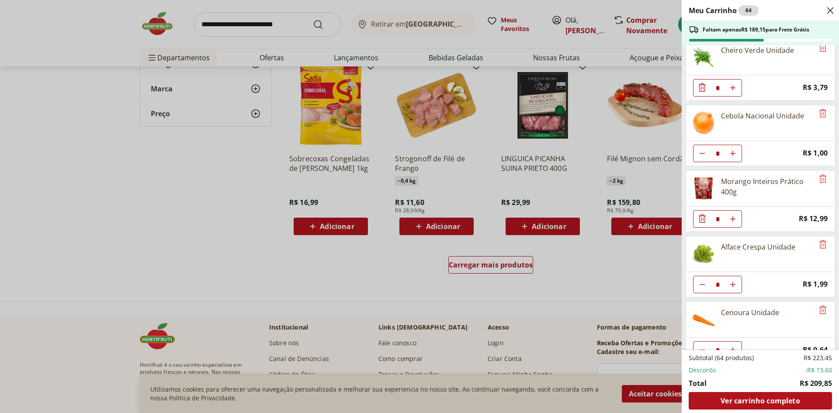
scroll to position [48, 0]
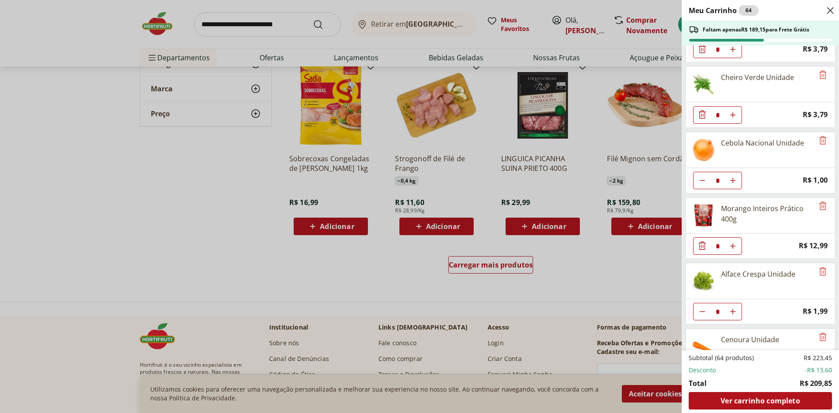
click at [698, 58] on button "Diminuir Quantidade" at bounding box center [701, 49] width 17 height 17
type input "*"
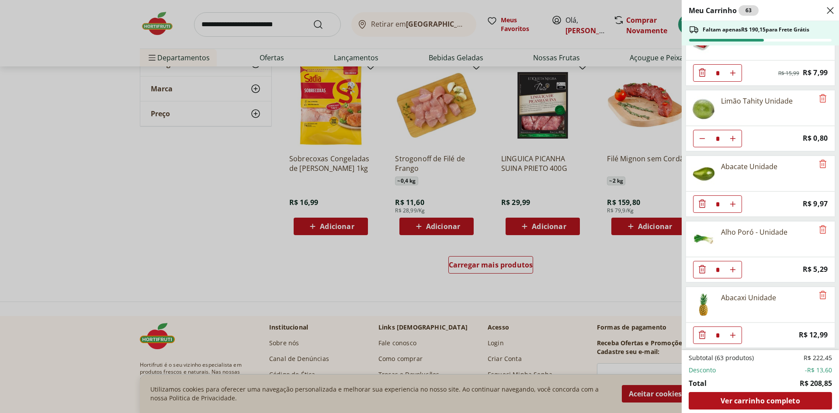
scroll to position [1534, 0]
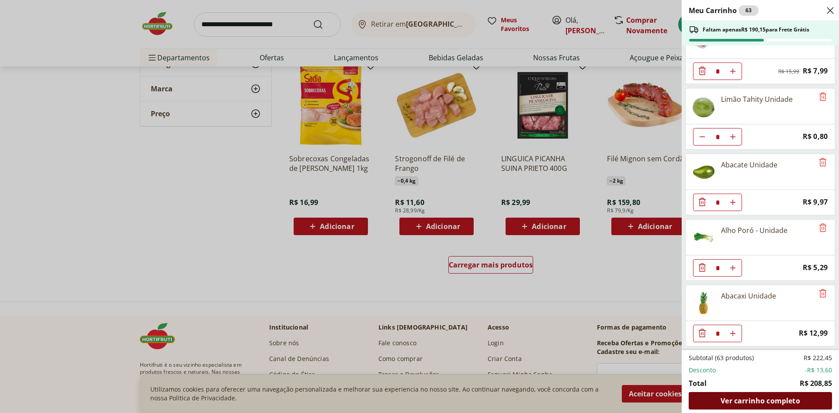
click at [761, 401] on span "Ver carrinho completo" at bounding box center [759, 400] width 79 height 7
